Goal: Task Accomplishment & Management: Use online tool/utility

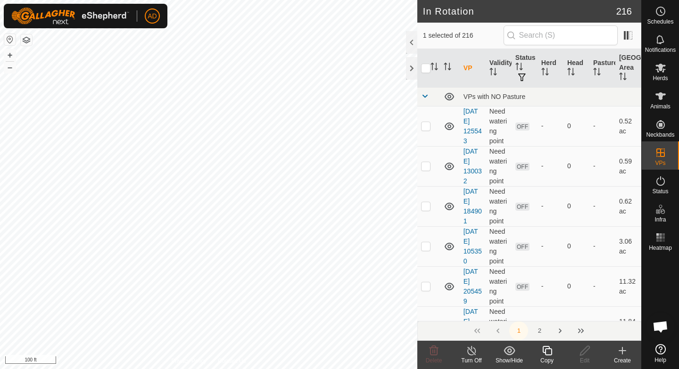
click at [544, 355] on icon at bounding box center [547, 350] width 12 height 11
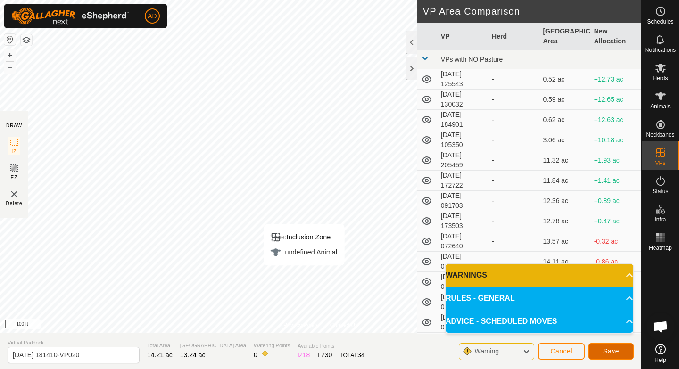
click at [605, 353] on span "Save" at bounding box center [611, 351] width 16 height 8
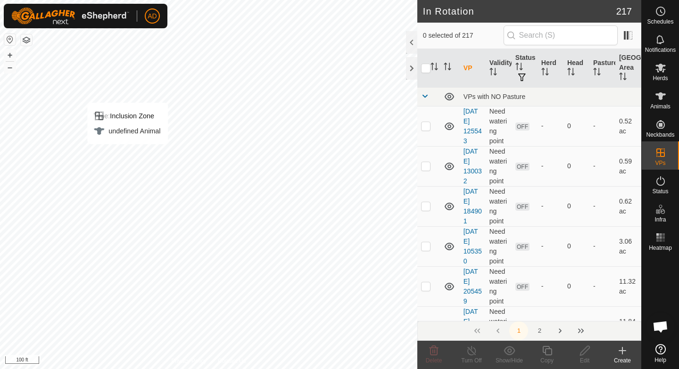
click at [664, 82] on div "Herds" at bounding box center [659, 71] width 37 height 28
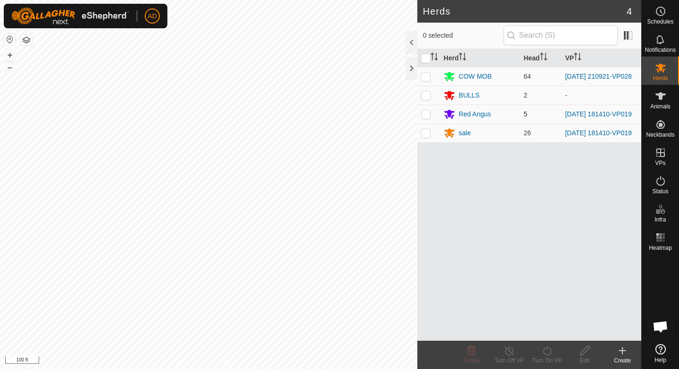
click at [425, 116] on p-checkbox at bounding box center [425, 114] width 9 height 8
checkbox input "true"
click at [429, 140] on td at bounding box center [428, 132] width 23 height 19
checkbox input "true"
click at [550, 355] on icon at bounding box center [547, 350] width 12 height 11
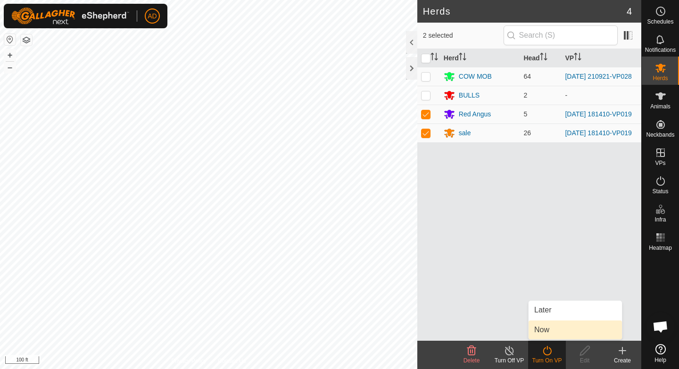
click at [549, 334] on link "Now" at bounding box center [574, 329] width 93 height 19
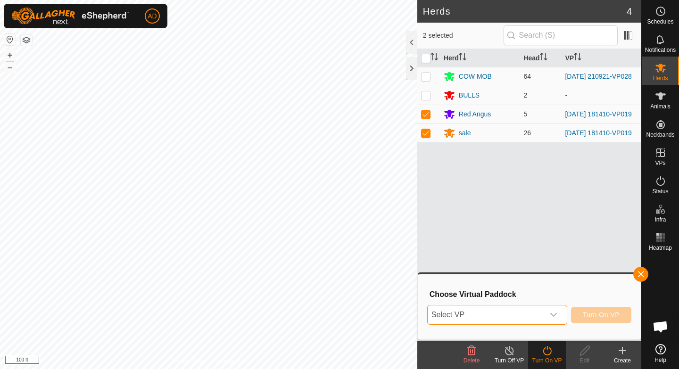
click at [532, 308] on span "Select VP" at bounding box center [485, 314] width 116 height 19
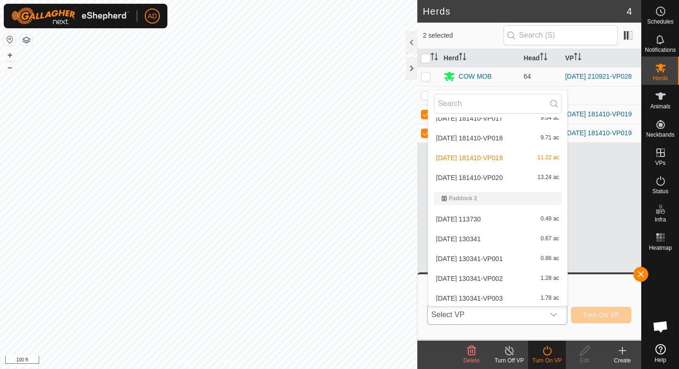
scroll to position [2512, 0]
click at [483, 175] on li "[DATE] 181410-VP020 13.24 ac" at bounding box center [497, 177] width 139 height 19
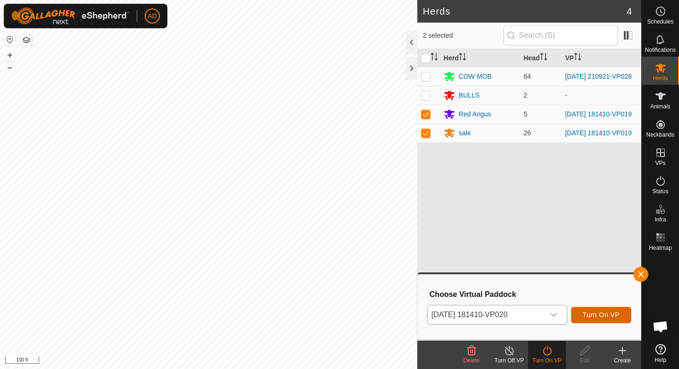
click at [582, 307] on button "Turn On VP" at bounding box center [601, 315] width 60 height 16
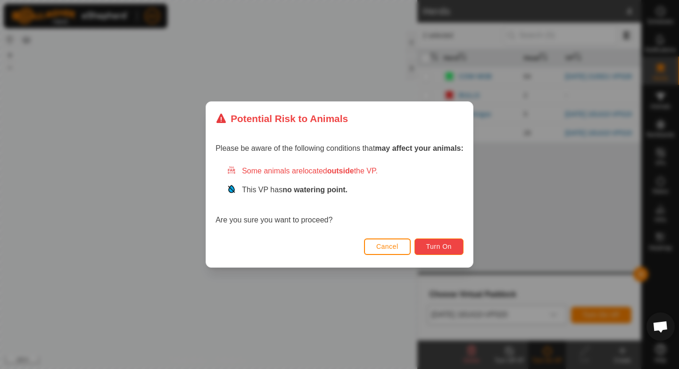
click at [455, 248] on button "Turn On" at bounding box center [438, 246] width 49 height 16
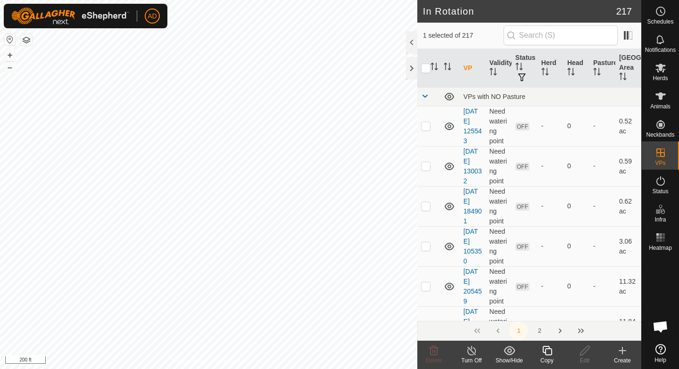
click at [549, 357] on div "Copy" at bounding box center [547, 360] width 38 height 8
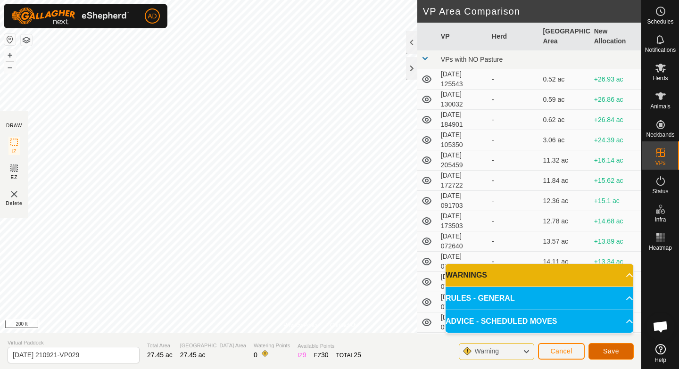
click at [606, 350] on span "Save" at bounding box center [611, 351] width 16 height 8
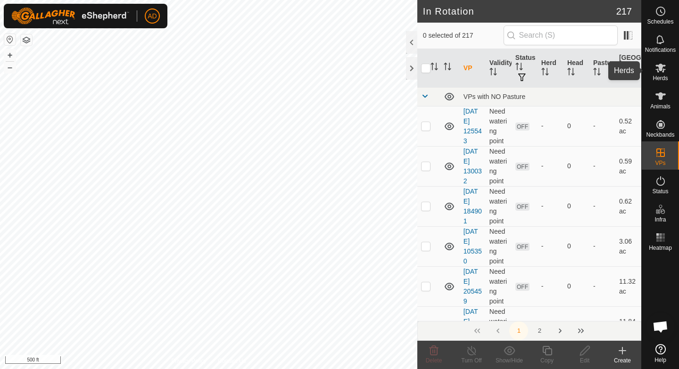
click at [668, 74] on es-mob-svg-icon at bounding box center [660, 67] width 17 height 15
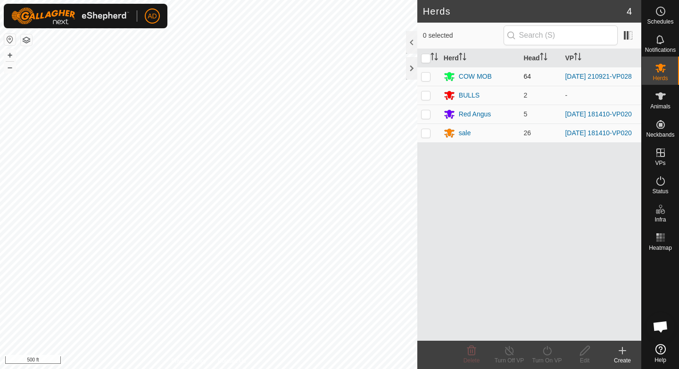
click at [425, 81] on td at bounding box center [428, 76] width 23 height 19
checkbox input "true"
click at [543, 355] on icon at bounding box center [547, 350] width 12 height 11
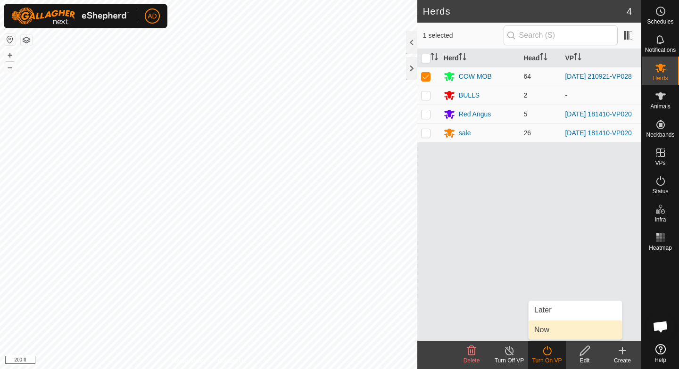
click at [550, 331] on link "Now" at bounding box center [574, 329] width 93 height 19
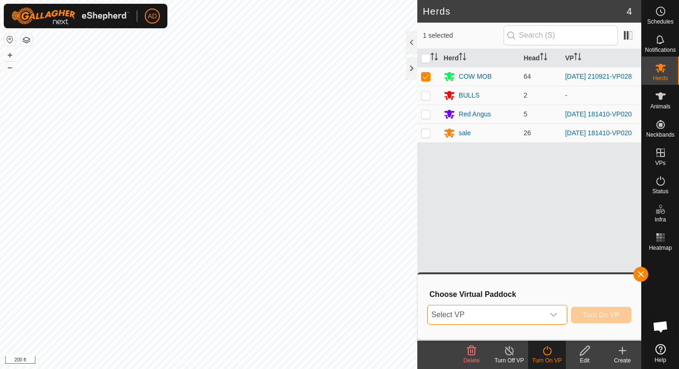
click at [531, 317] on span "Select VP" at bounding box center [485, 314] width 116 height 19
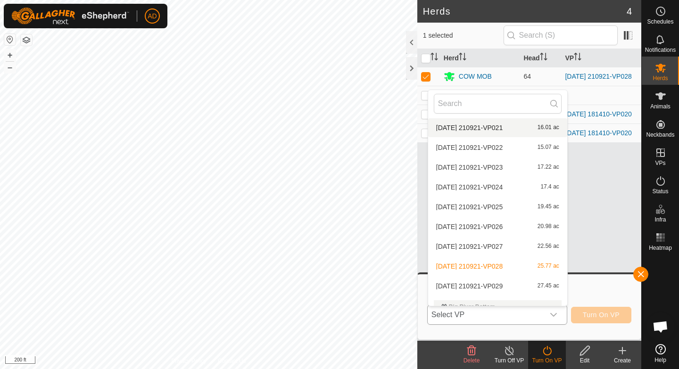
scroll to position [892, 0]
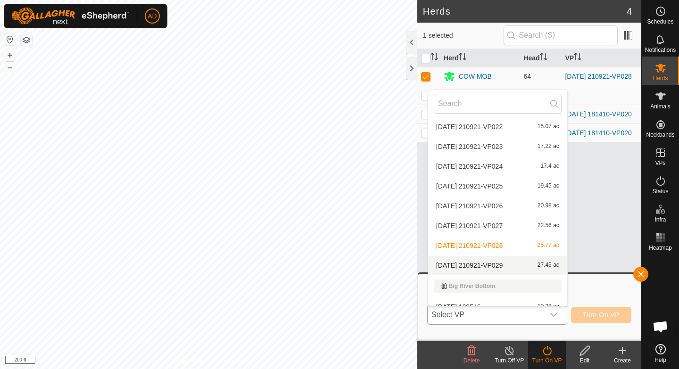
click at [491, 265] on li "[DATE] 210921-VP029 27.45 ac" at bounding box center [497, 265] width 139 height 19
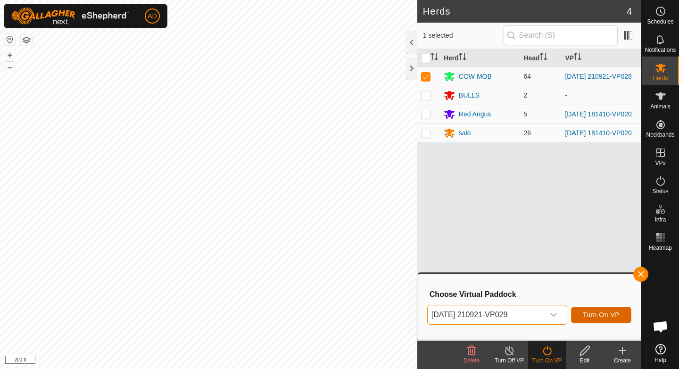
click at [611, 311] on span "Turn On VP" at bounding box center [600, 315] width 37 height 8
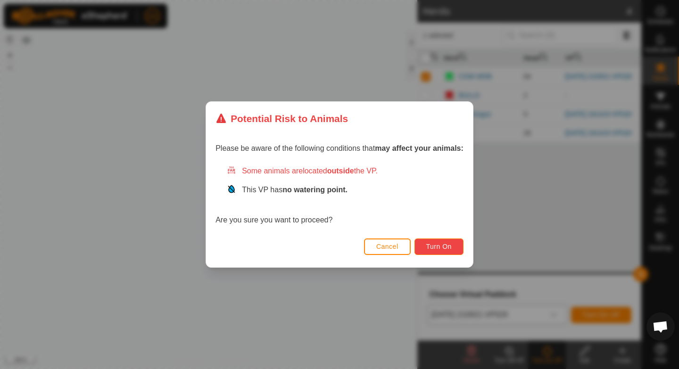
click at [448, 247] on span "Turn On" at bounding box center [438, 247] width 25 height 8
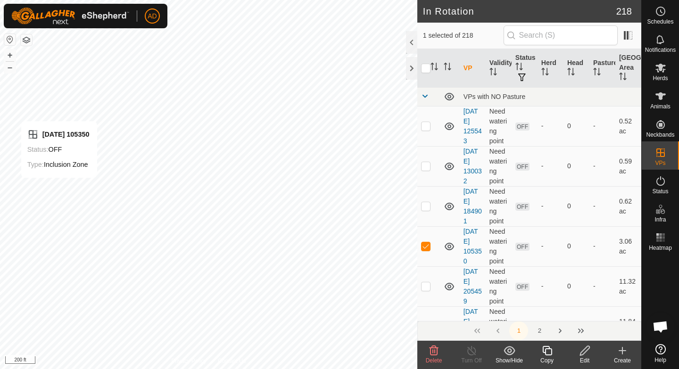
checkbox input "false"
checkbox input "true"
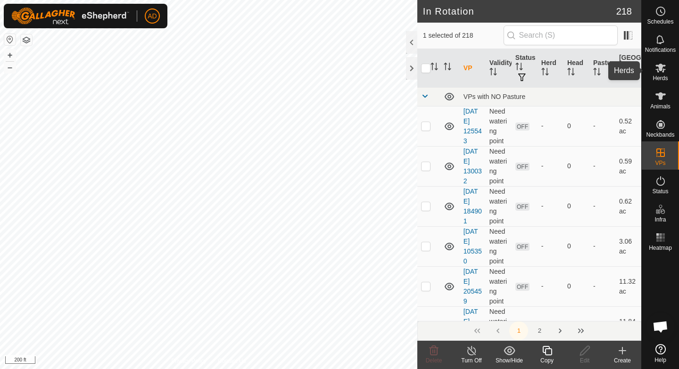
click at [656, 80] on span "Herds" at bounding box center [659, 78] width 15 height 6
